Goal: Obtain resource: Obtain resource

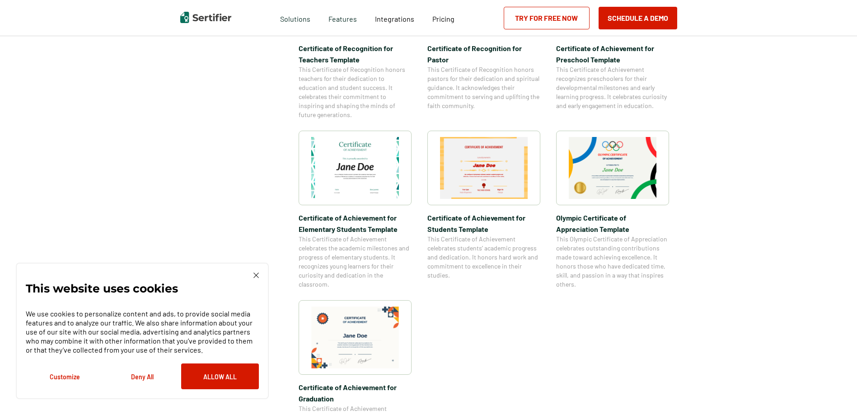
scroll to position [561, 0]
click at [511, 181] on img at bounding box center [484, 166] width 88 height 62
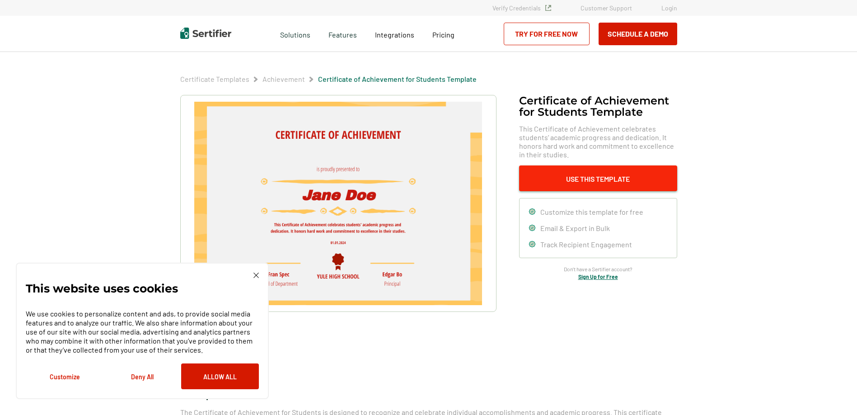
click at [604, 173] on button "Use This Template" at bounding box center [598, 178] width 158 height 26
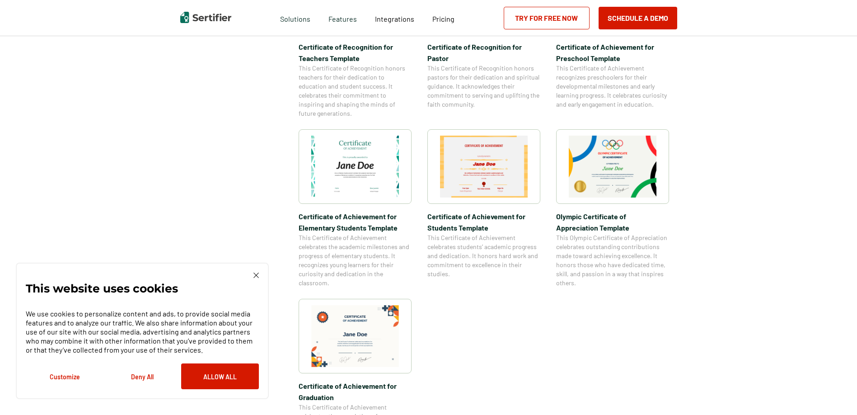
scroll to position [1212, 0]
